Goal: Use online tool/utility: Utilize a website feature to perform a specific function

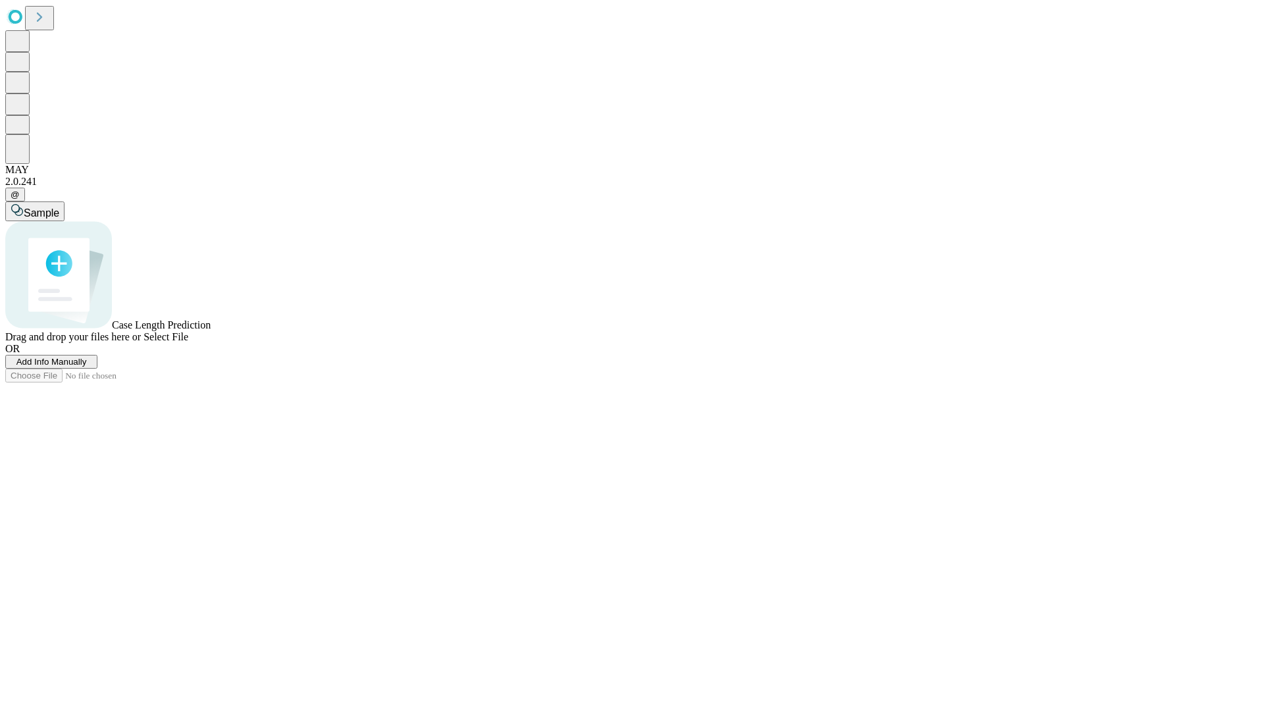
click at [188, 342] on span "Select File" at bounding box center [166, 336] width 45 height 11
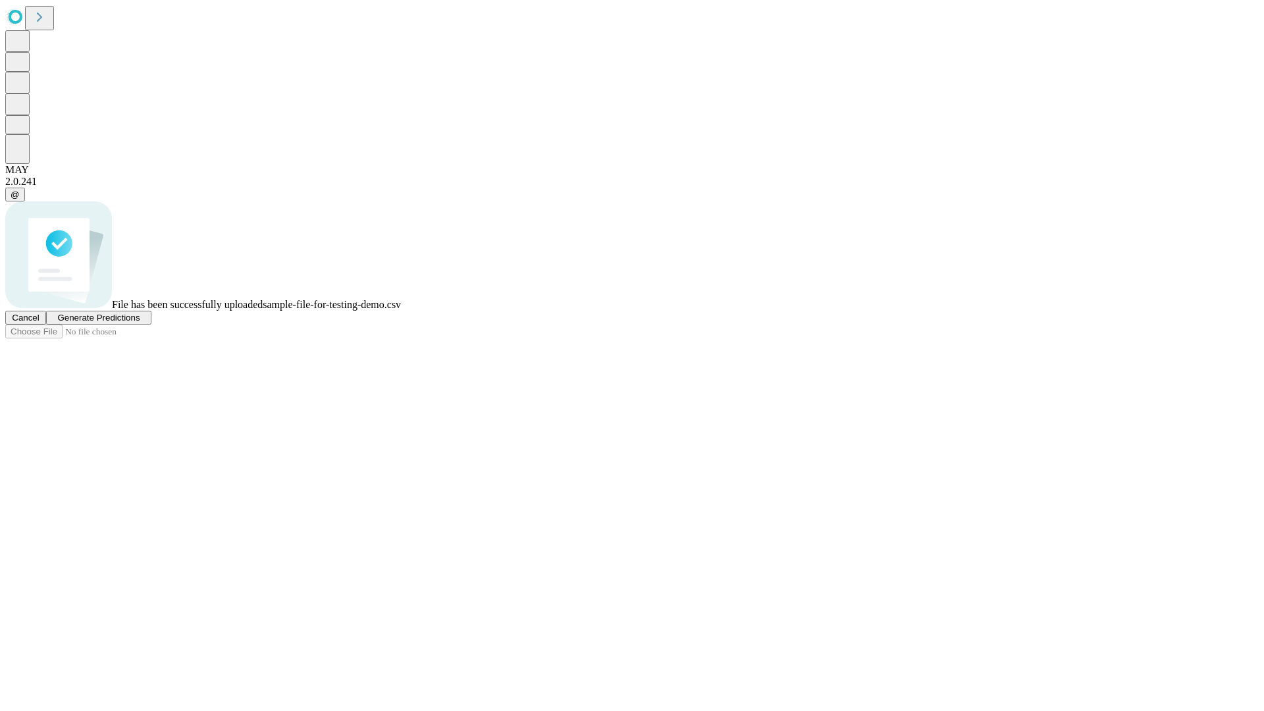
click at [140, 323] on span "Generate Predictions" at bounding box center [98, 318] width 82 height 10
